Goal: Information Seeking & Learning: Learn about a topic

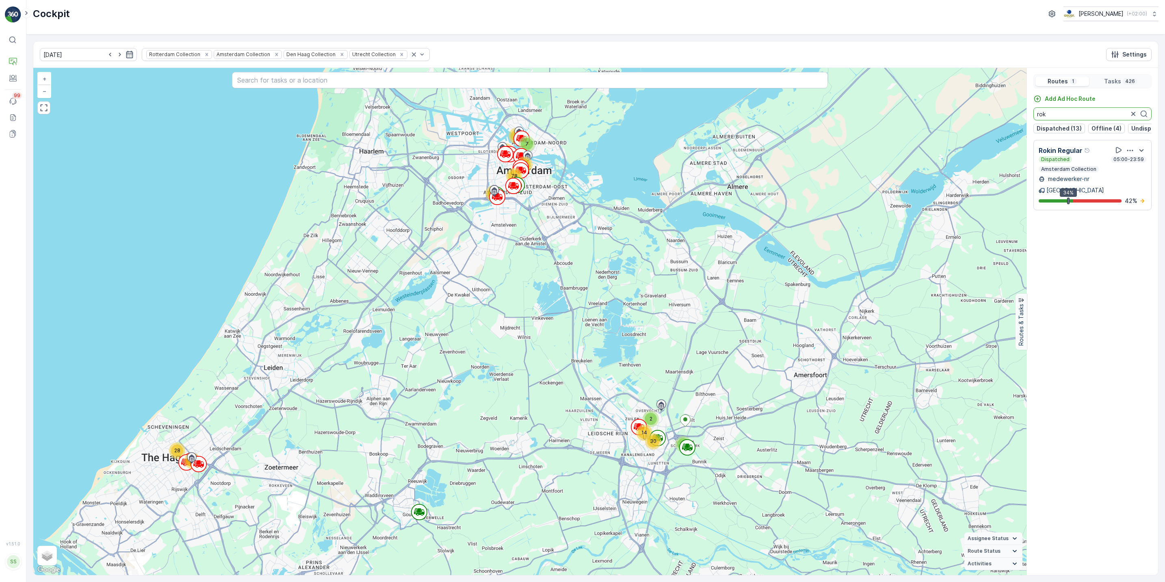
type input "rok"
click at [1133, 113] on icon "button" at bounding box center [1134, 114] width 8 height 8
type input "nes"
click at [1133, 115] on icon "button" at bounding box center [1134, 114] width 8 height 8
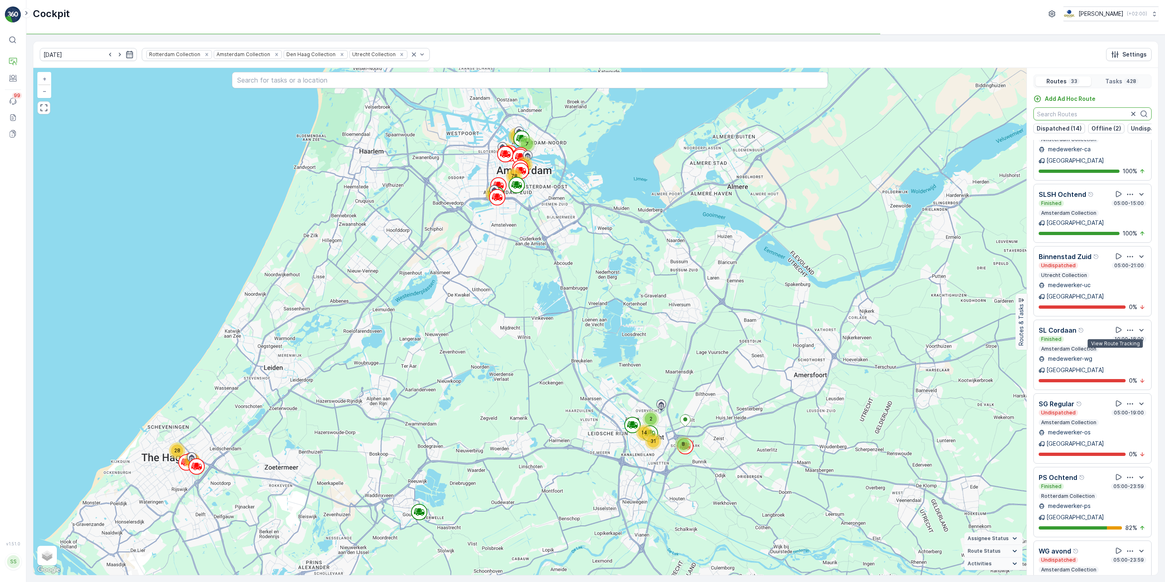
scroll to position [1003, 0]
click at [1126, 472] on icon "button" at bounding box center [1130, 476] width 8 height 8
click at [1127, 494] on span "See More Details" at bounding box center [1129, 498] width 47 height 8
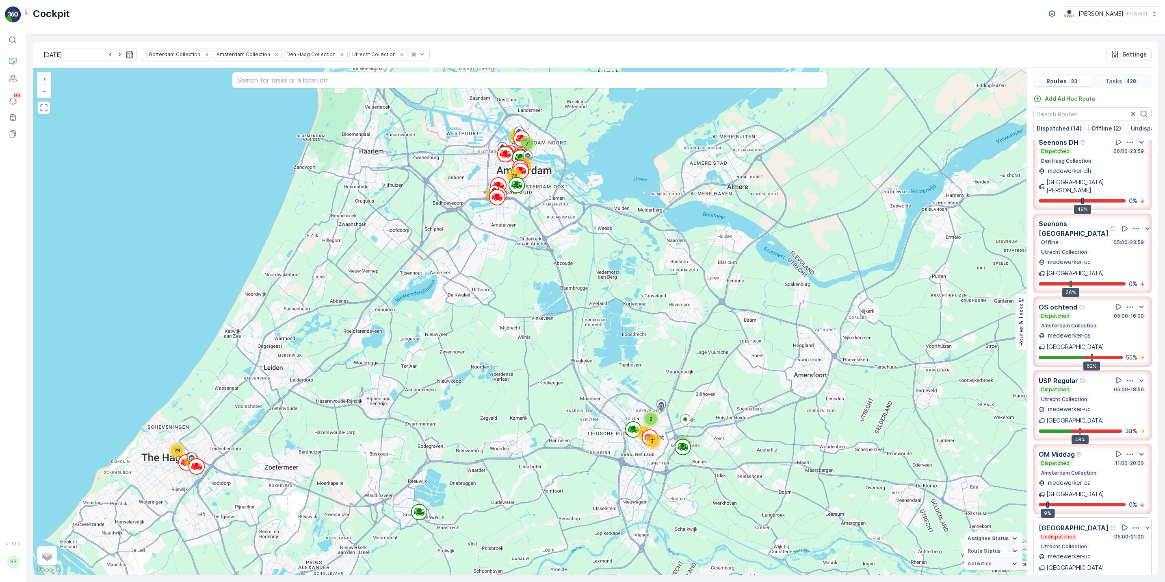
scroll to position [82, 0]
drag, startPoint x: 1110, startPoint y: 431, endPoint x: 1096, endPoint y: 415, distance: 21.0
click at [1096, 448] on div "OM Middag Dispatched 11:00-20:00 Amsterdam Collection medewerker-ca Amsterdam 9…" at bounding box center [1093, 478] width 108 height 60
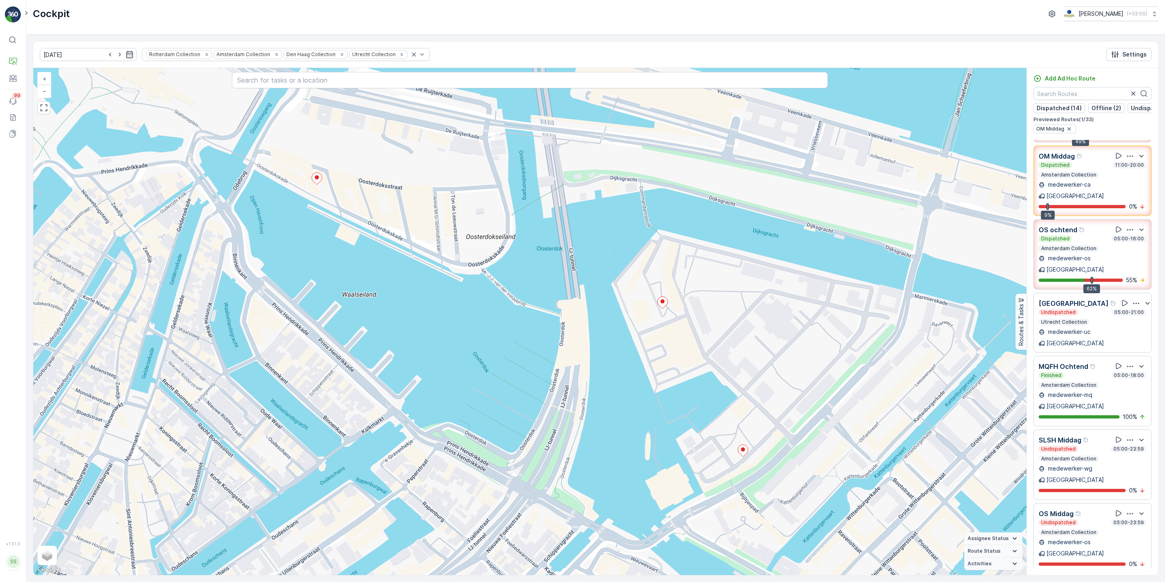
scroll to position [297, 0]
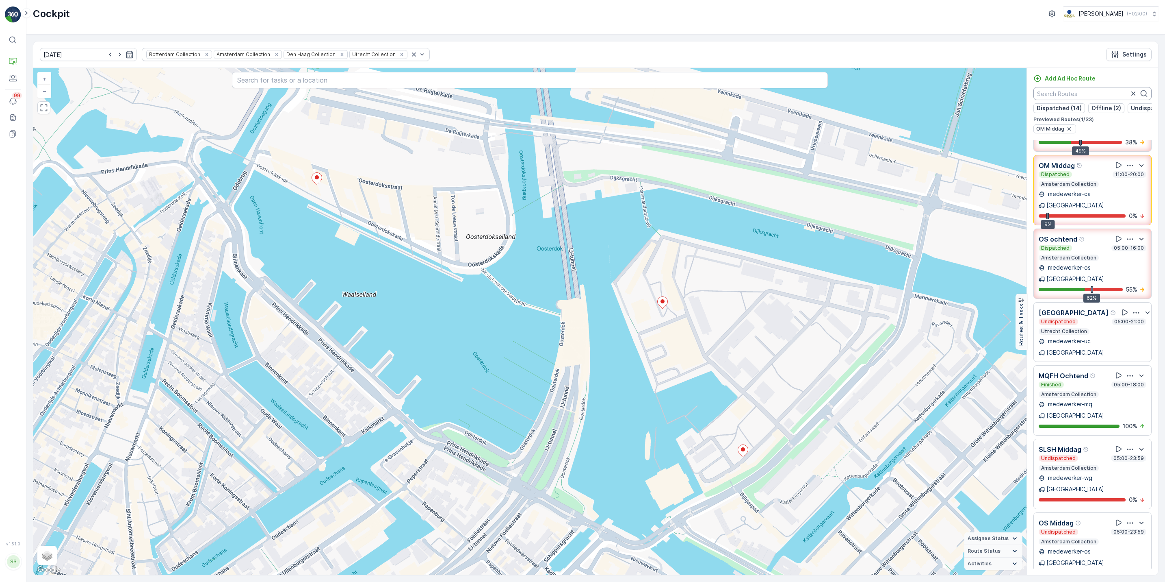
click at [1073, 94] on input "text" at bounding box center [1093, 93] width 118 height 13
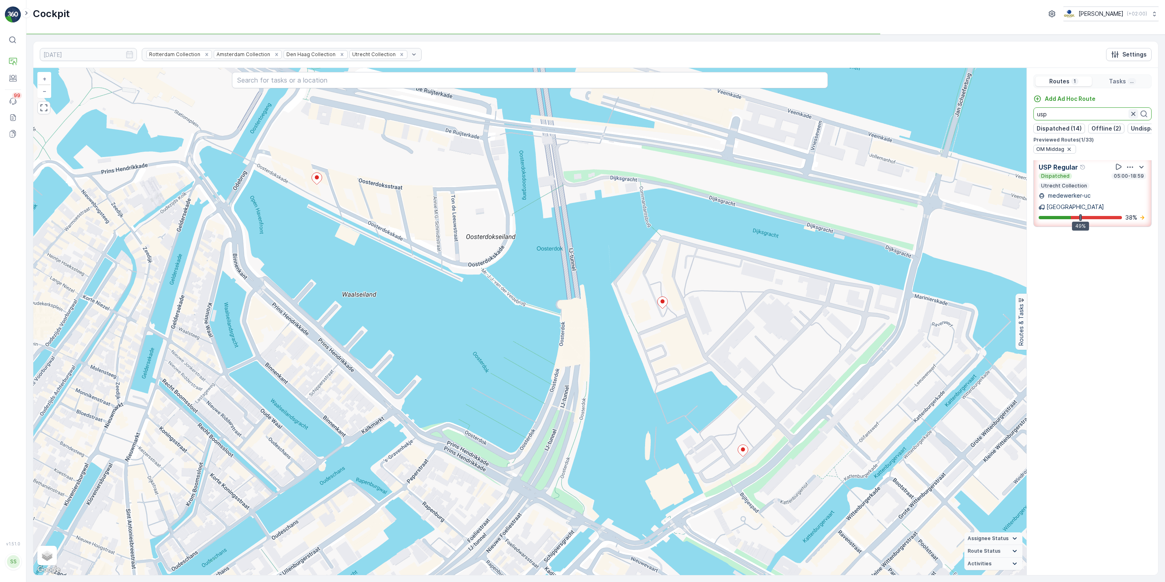
type input "usp"
click at [1136, 115] on icon "button" at bounding box center [1134, 114] width 8 height 8
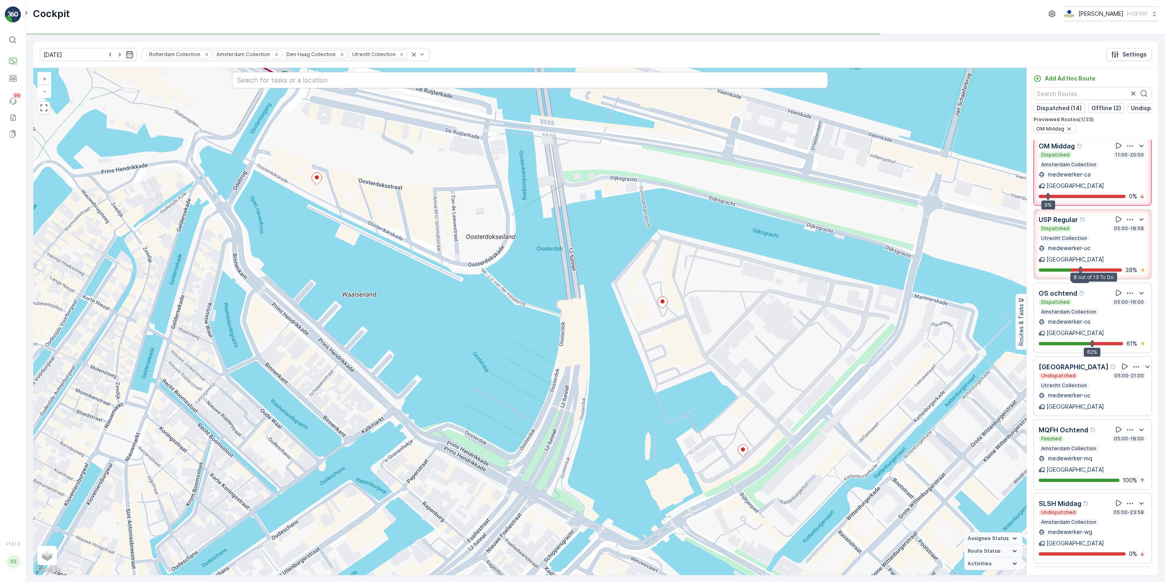
scroll to position [179, 0]
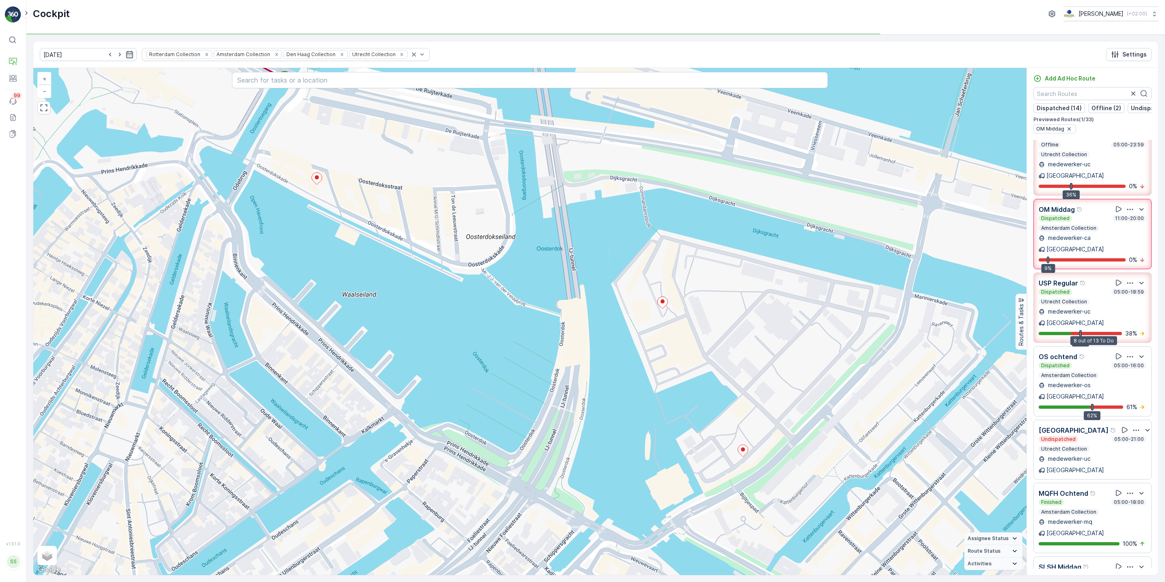
click at [1117, 332] on div at bounding box center [1096, 333] width 51 height 3
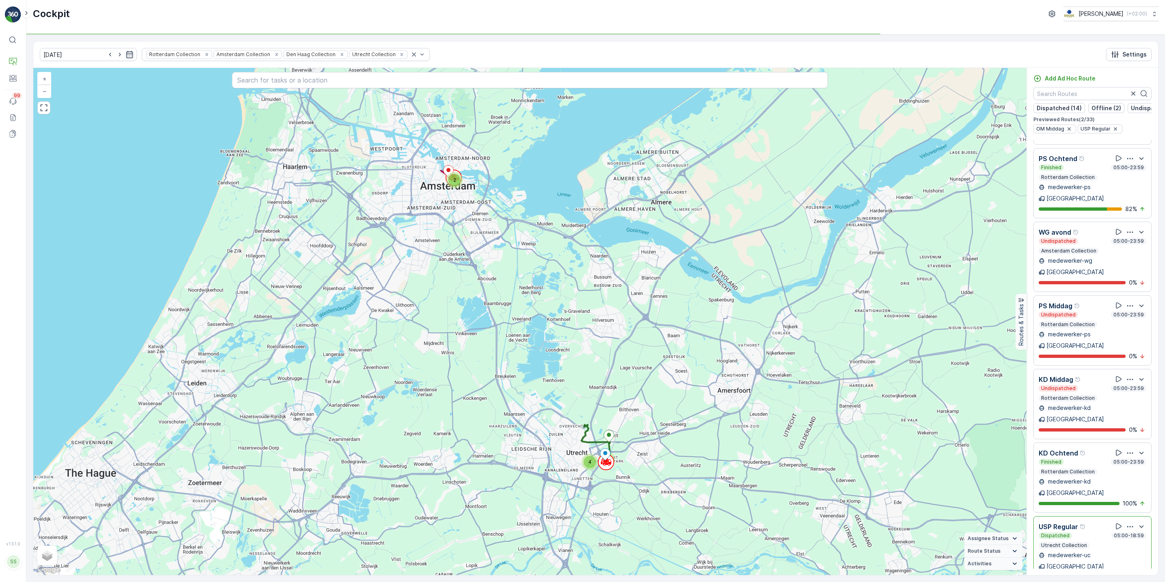
scroll to position [1382, 0]
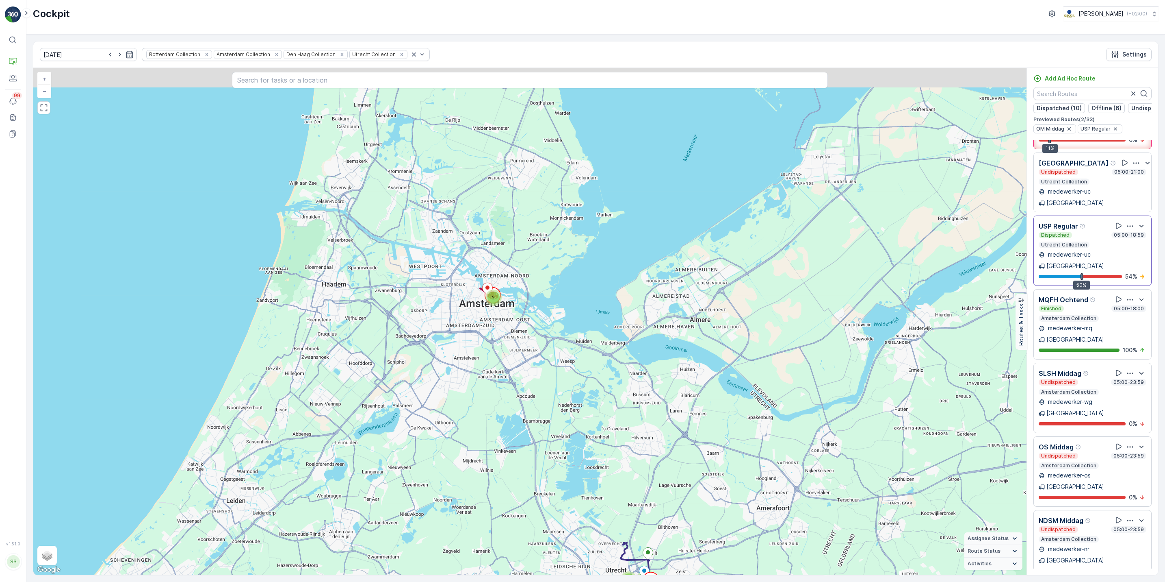
drag, startPoint x: 437, startPoint y: 294, endPoint x: 478, endPoint y: 417, distance: 129.5
click at [478, 417] on div "2 7 4 + − Satellite Roadmap Terrain Hybrid Leaflet Keyboard shortcuts Map Data …" at bounding box center [530, 321] width 994 height 507
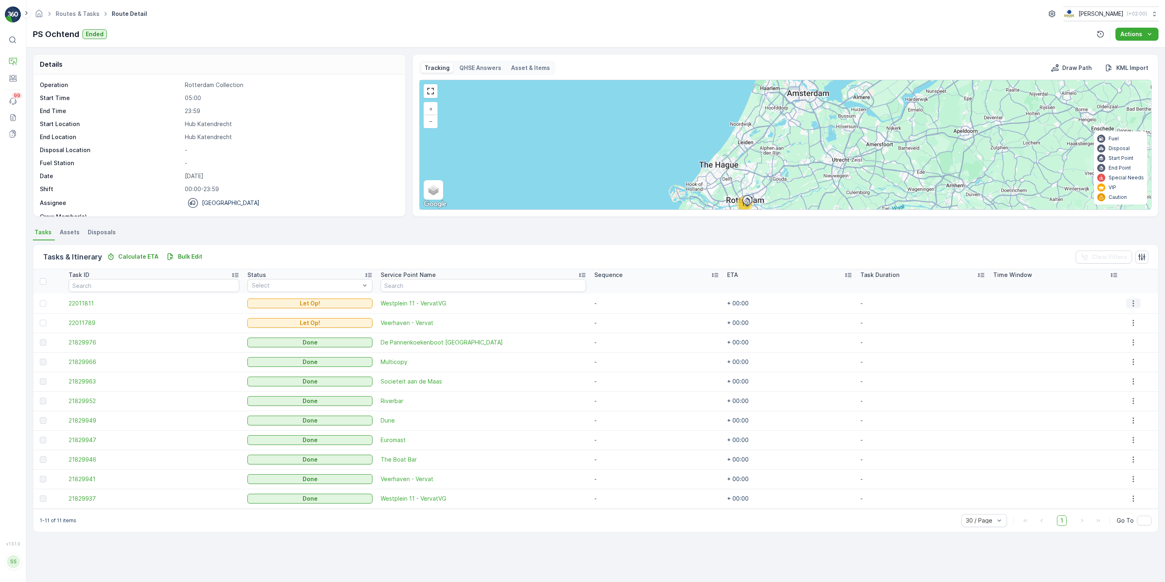
click at [1137, 302] on button "button" at bounding box center [1133, 303] width 15 height 10
click at [1131, 313] on span "See More Details" at bounding box center [1131, 316] width 47 height 8
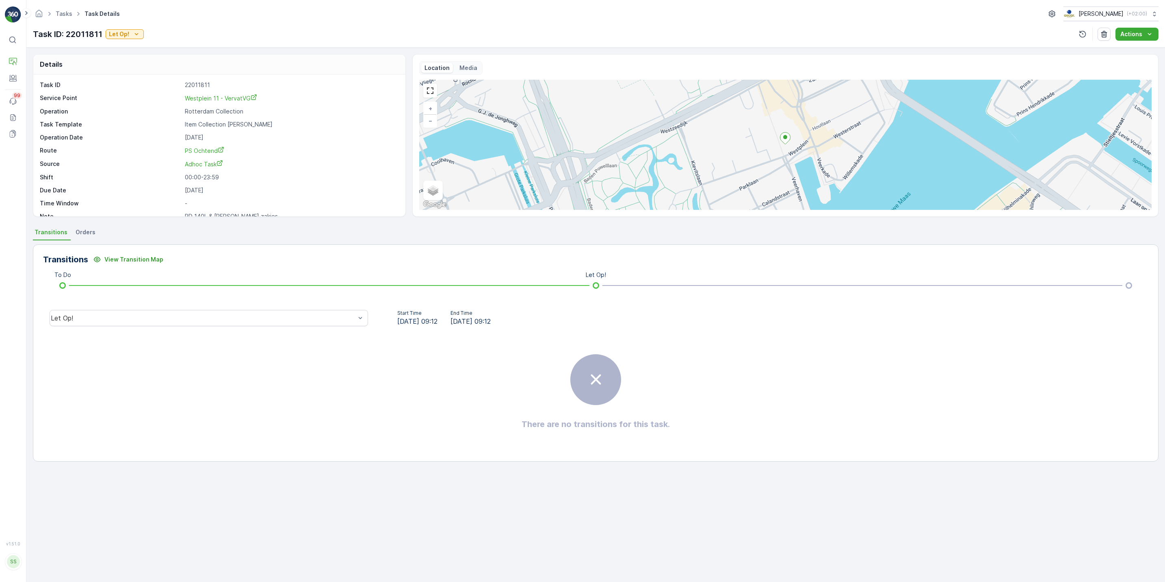
scroll to position [11, 0]
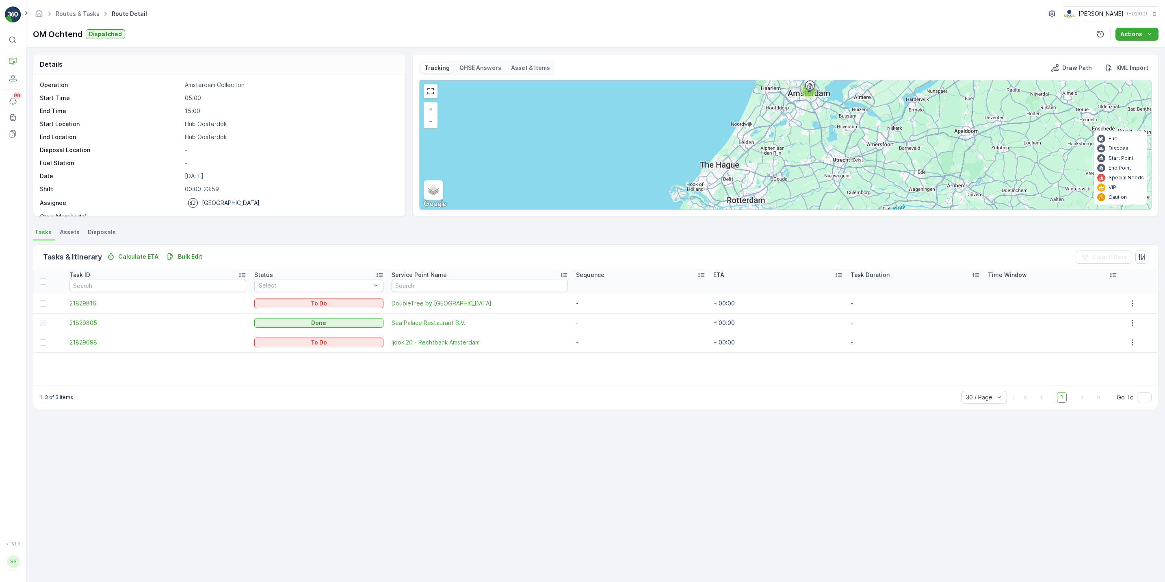
scroll to position [26, 0]
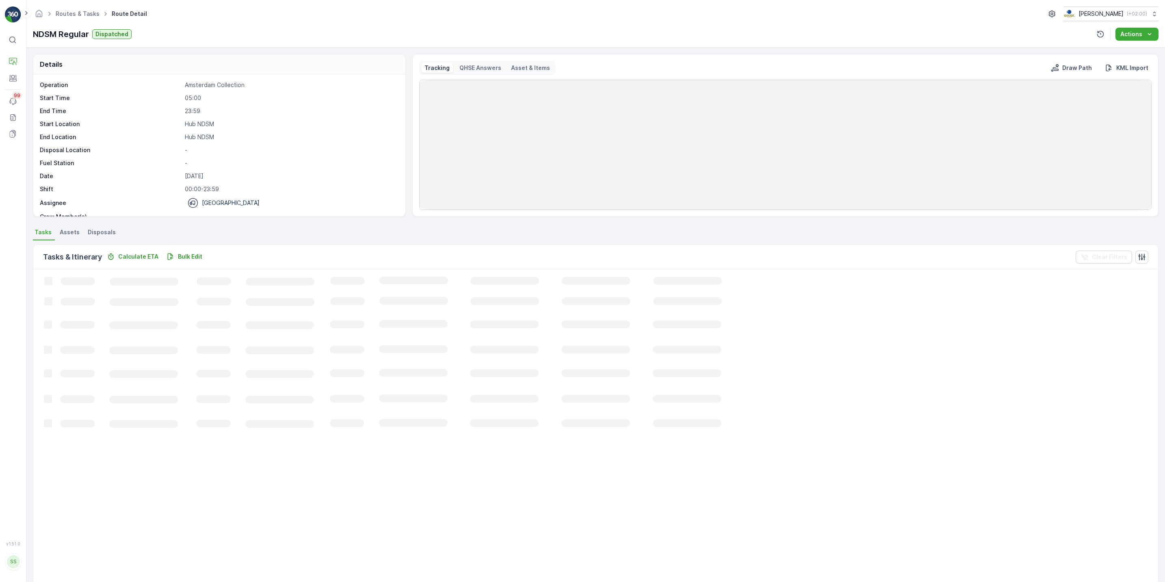
scroll to position [26, 0]
